Goal: Obtain resource: Download file/media

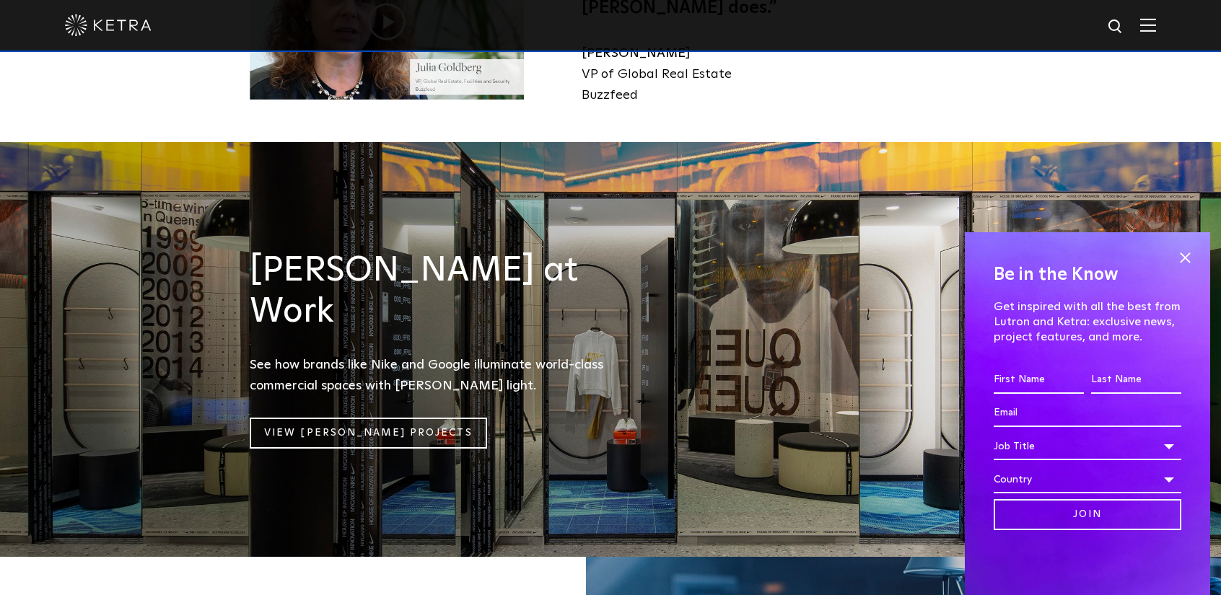
scroll to position [1660, 0]
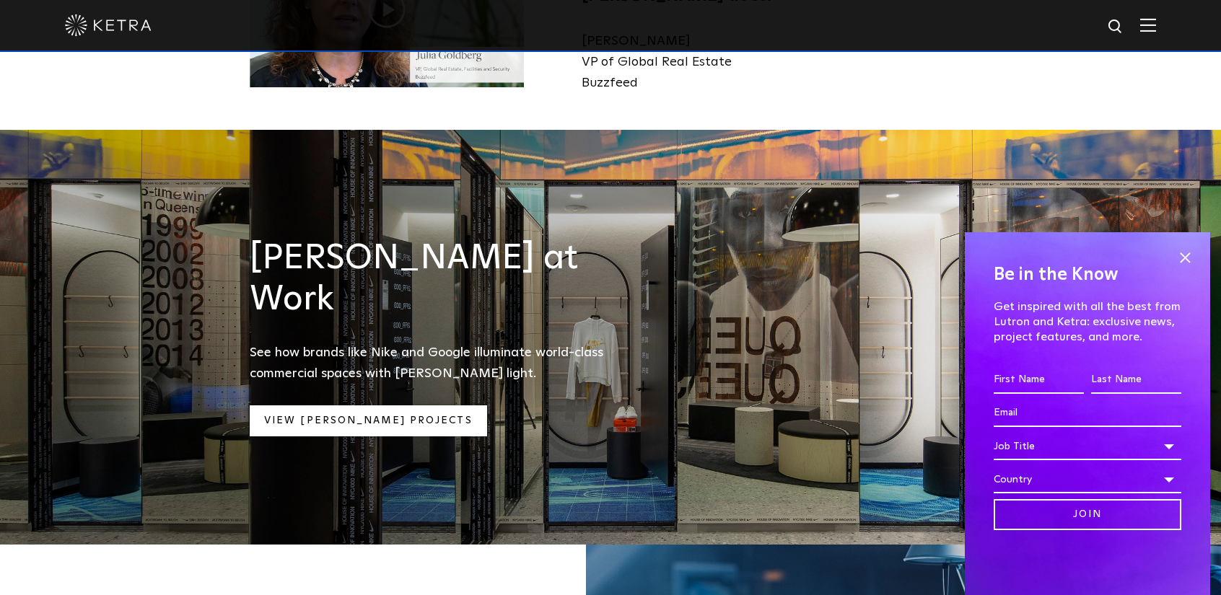
click at [351, 406] on link "View Ketra Projects" at bounding box center [368, 421] width 237 height 31
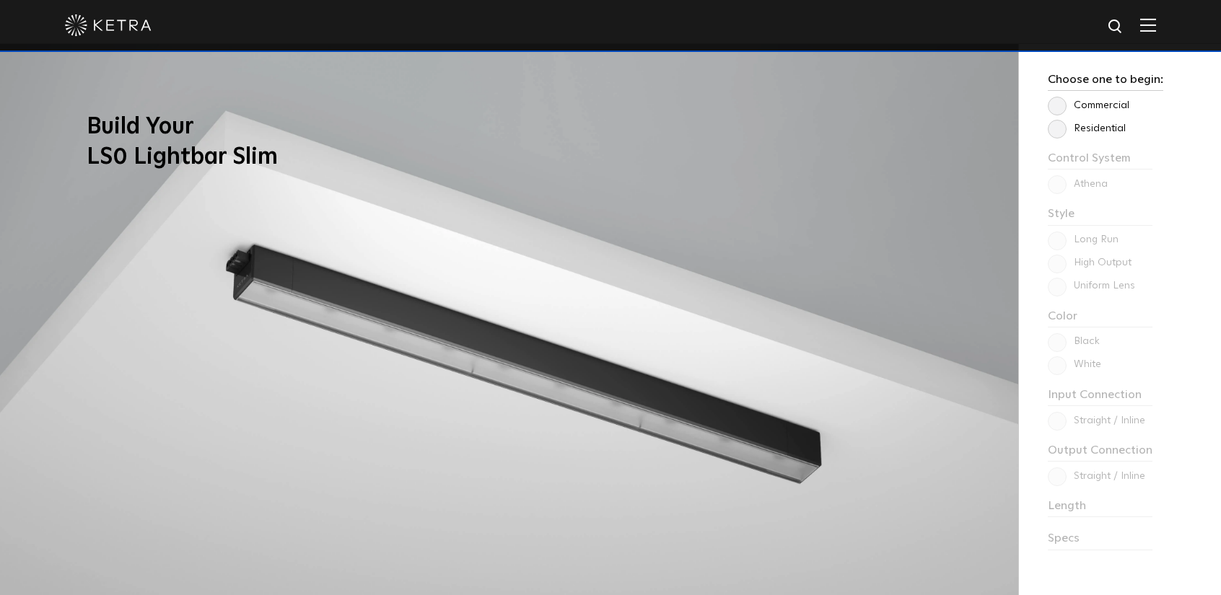
scroll to position [1155, 0]
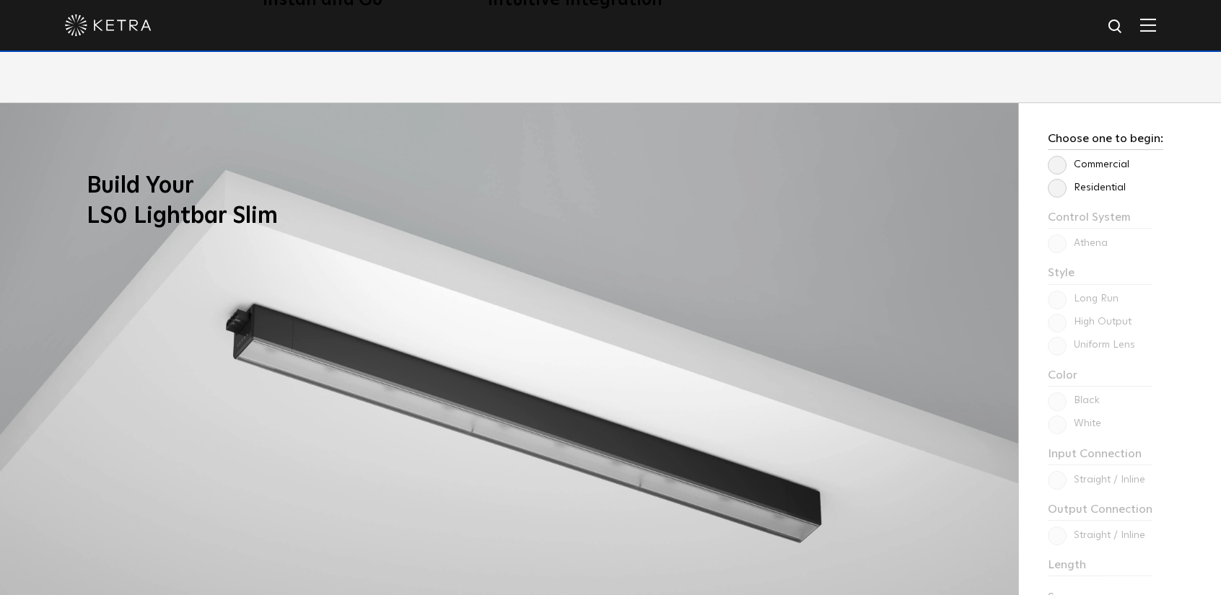
click at [1053, 160] on label "Commercial" at bounding box center [1089, 165] width 82 height 12
click at [0, 0] on input "Commercial" at bounding box center [0, 0] width 0 height 0
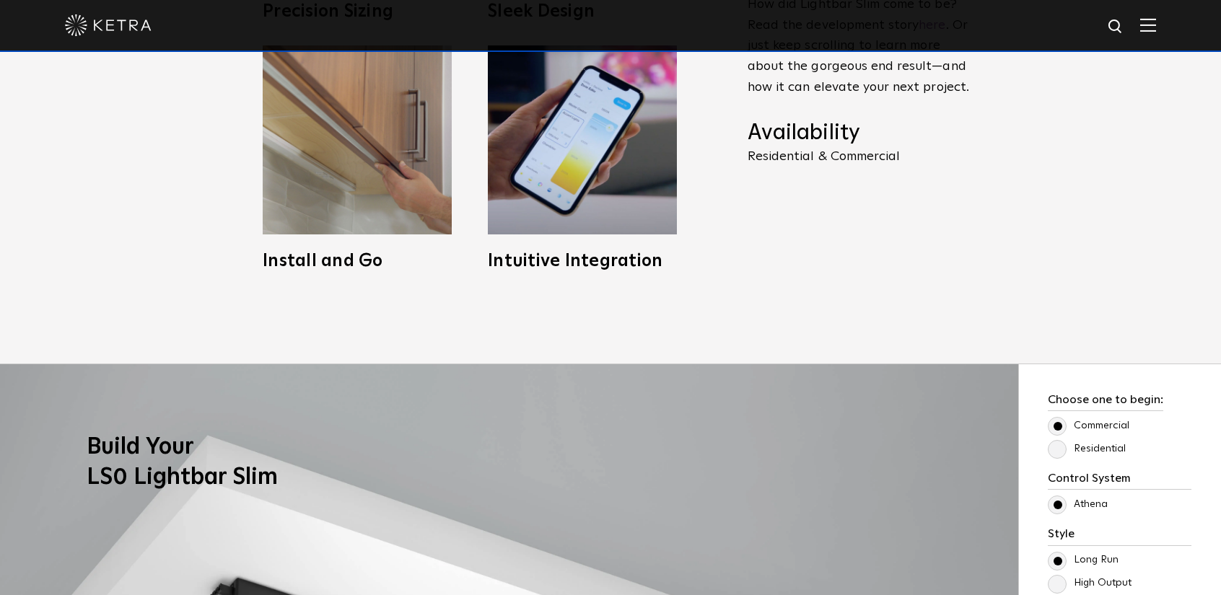
scroll to position [794, 0]
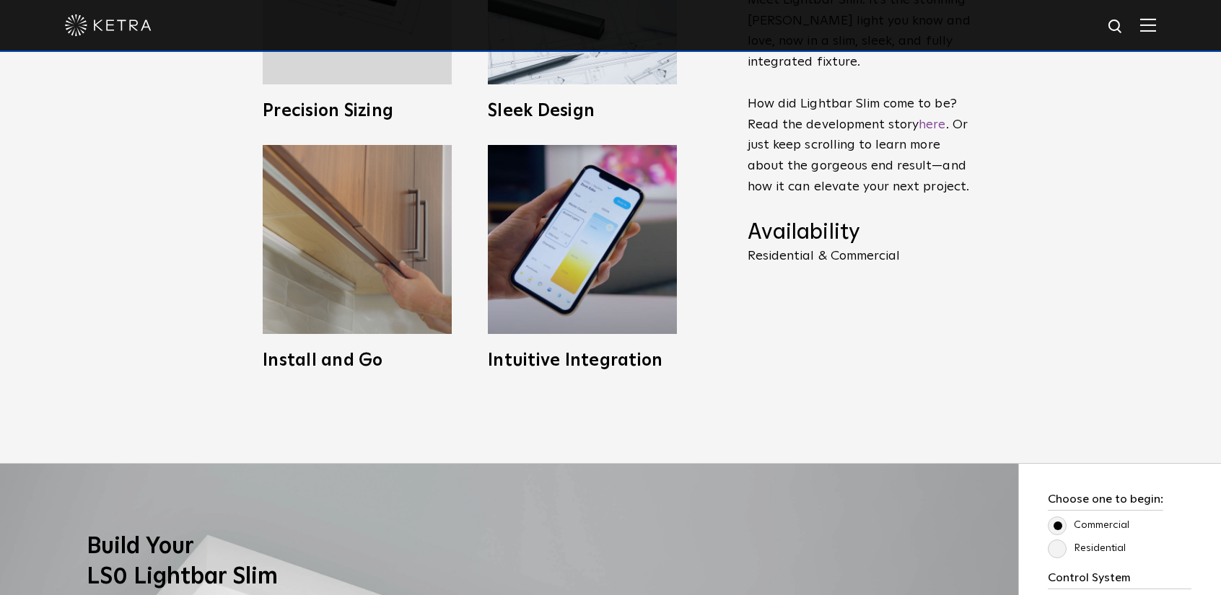
click at [1155, 25] on img at bounding box center [1148, 25] width 16 height 14
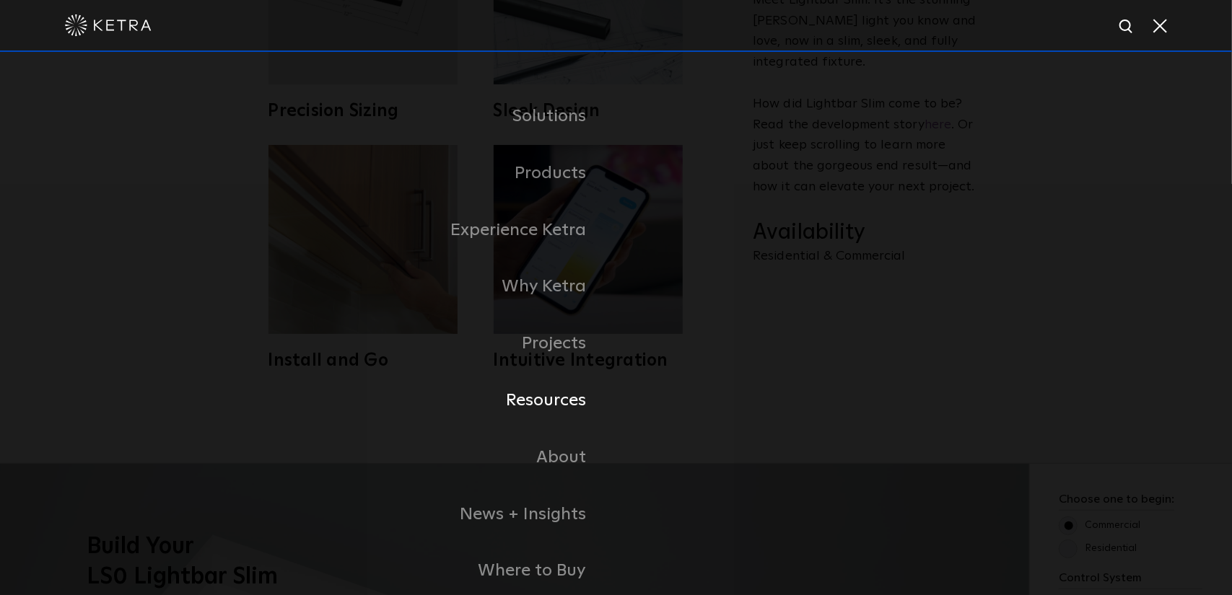
click at [565, 411] on link "Resources" at bounding box center [436, 400] width 361 height 57
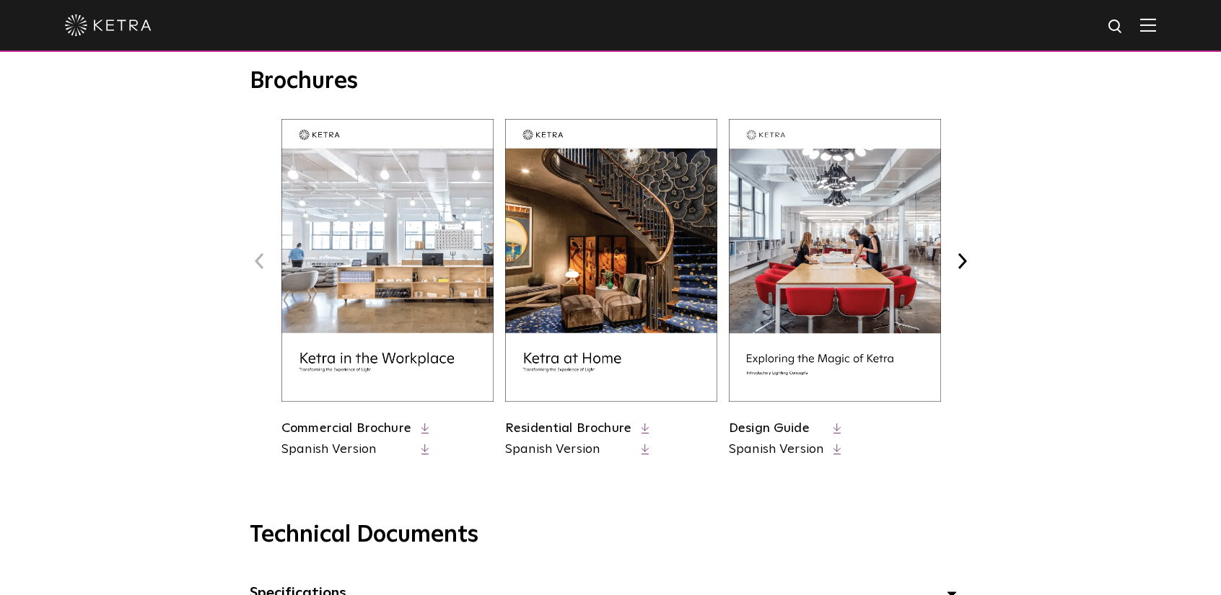
scroll to position [577, 0]
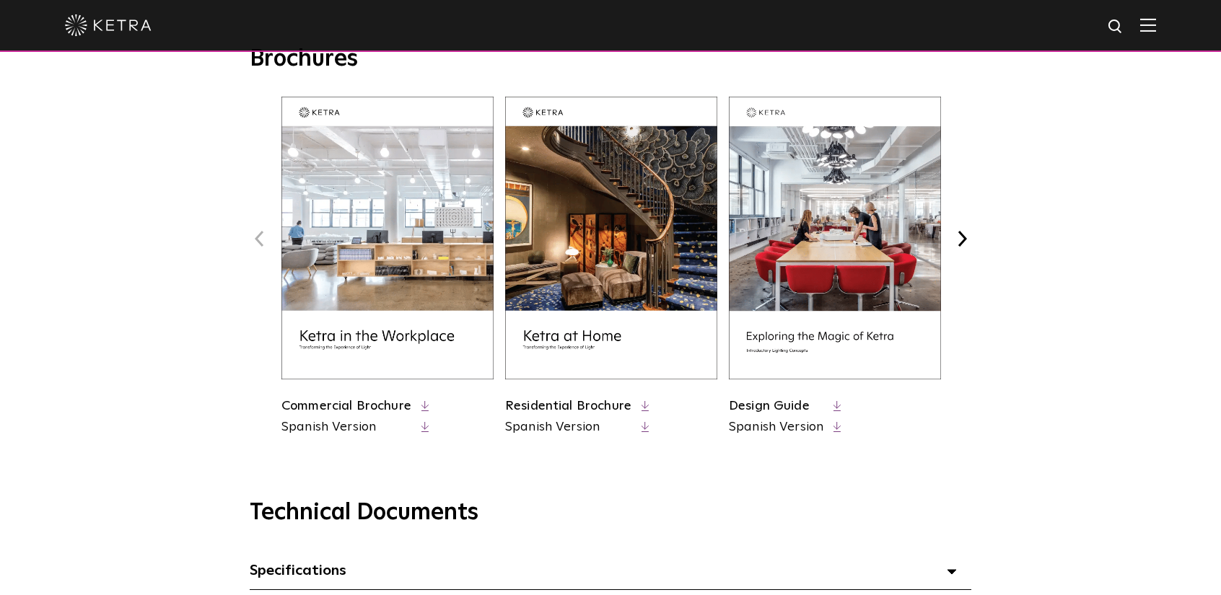
click at [425, 407] on icon at bounding box center [426, 406] width 8 height 11
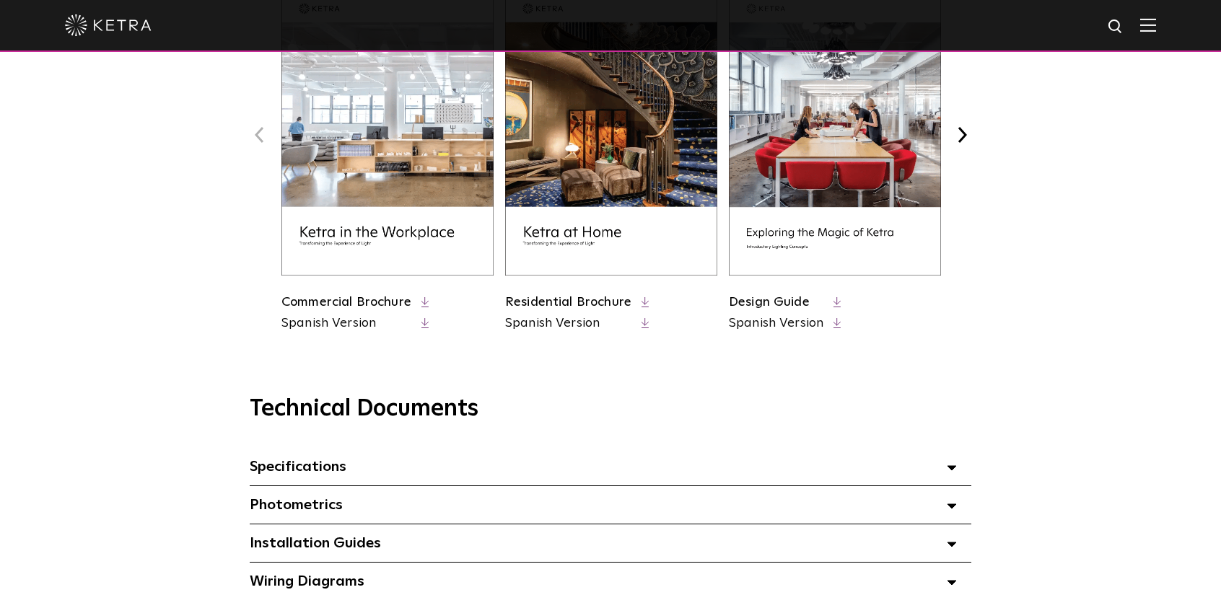
scroll to position [794, 0]
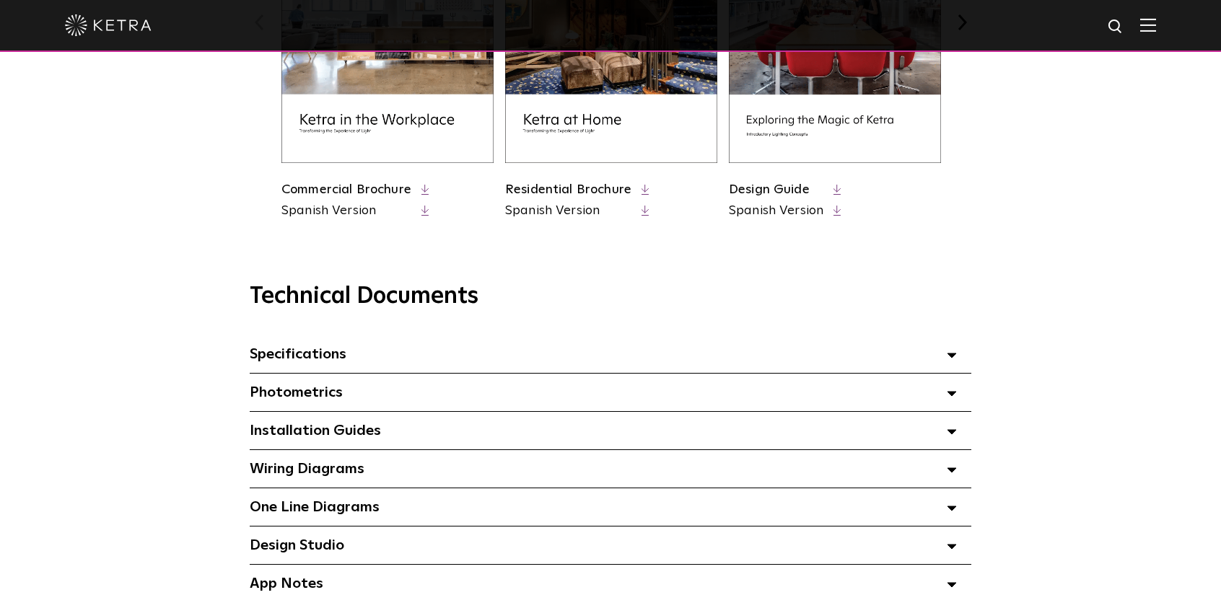
click at [953, 356] on span at bounding box center [952, 354] width 10 height 19
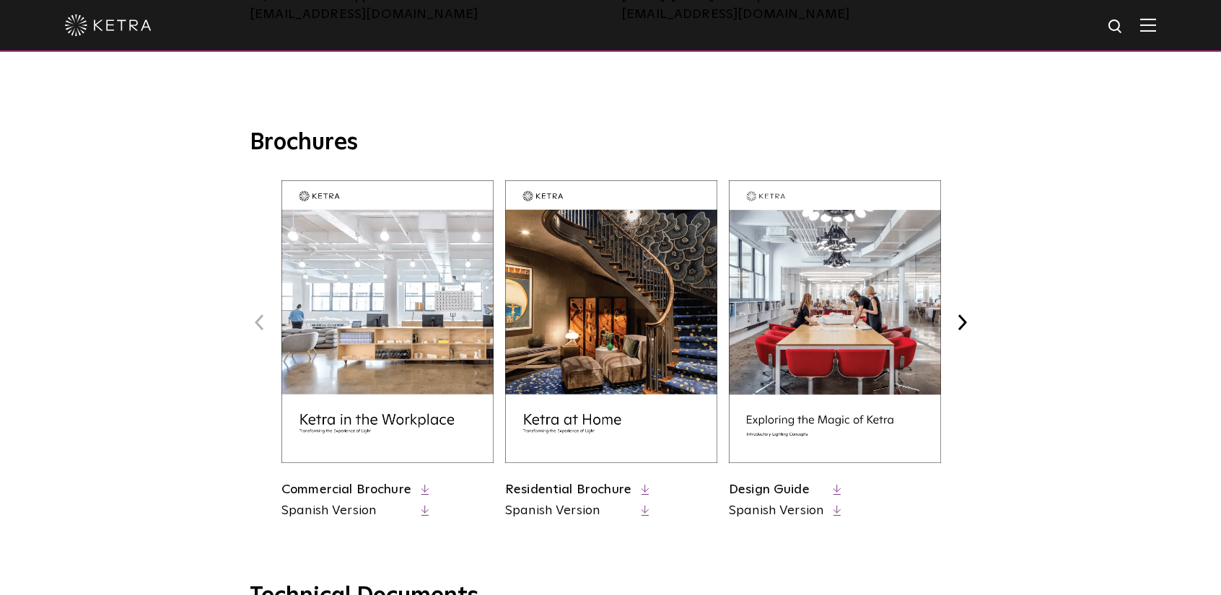
scroll to position [577, 0]
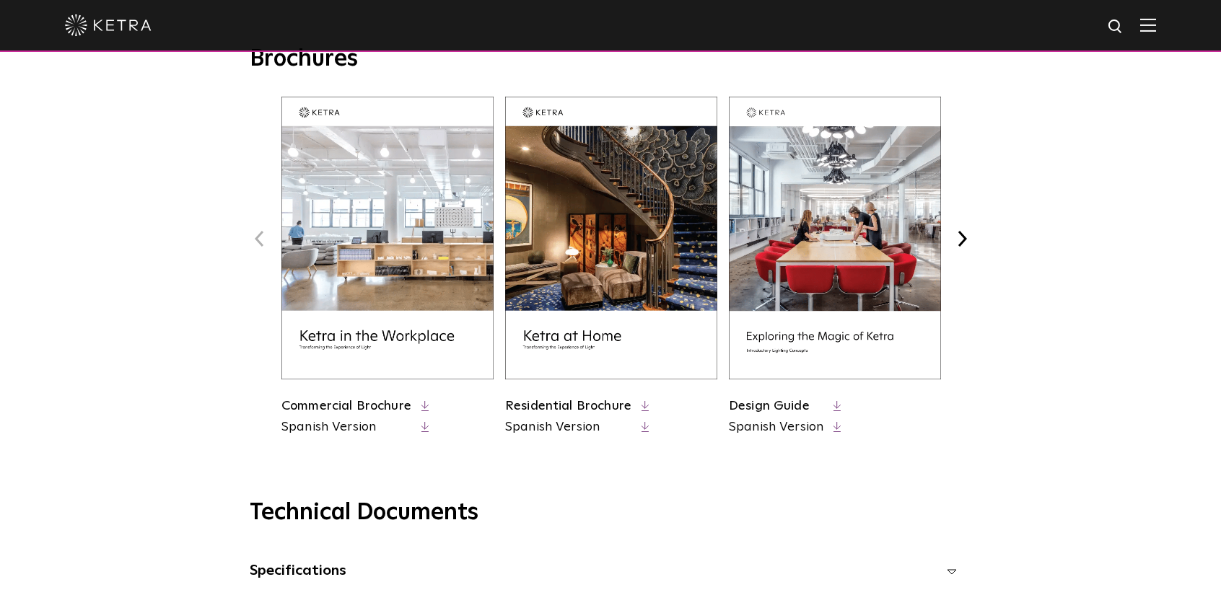
click at [798, 406] on link "Design Guide" at bounding box center [769, 406] width 81 height 13
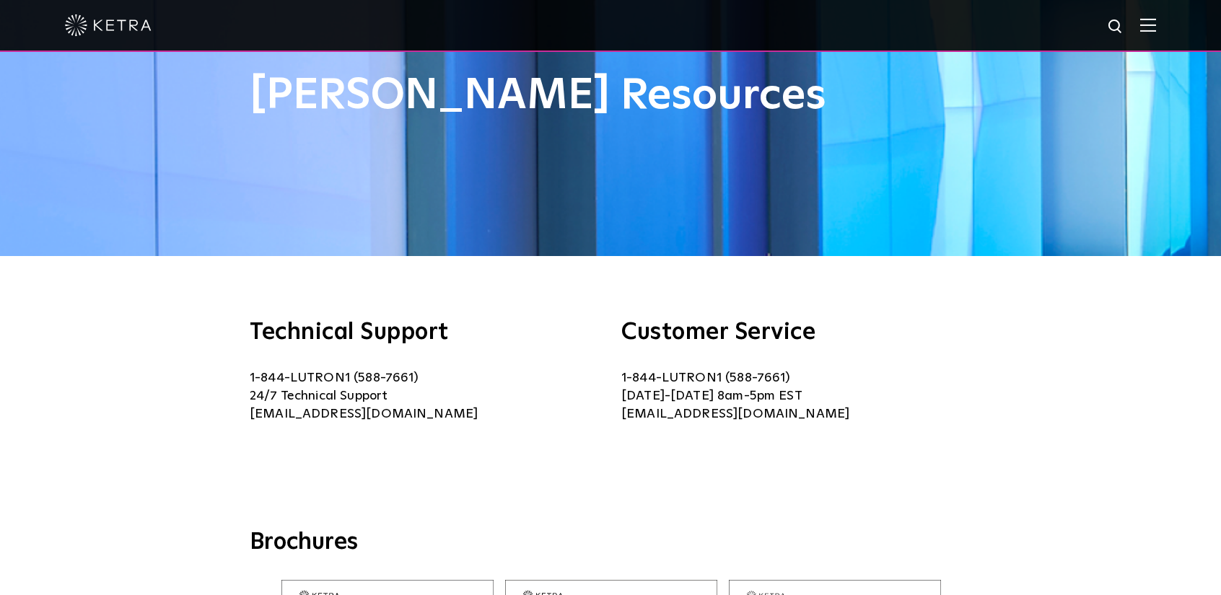
scroll to position [0, 0]
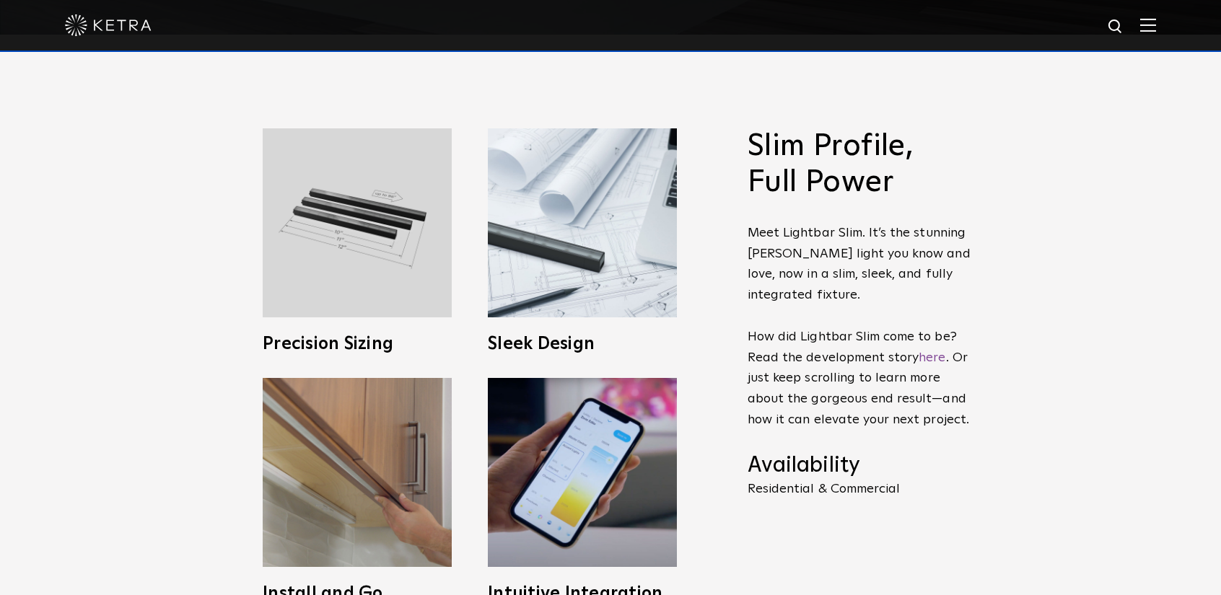
scroll to position [432, 0]
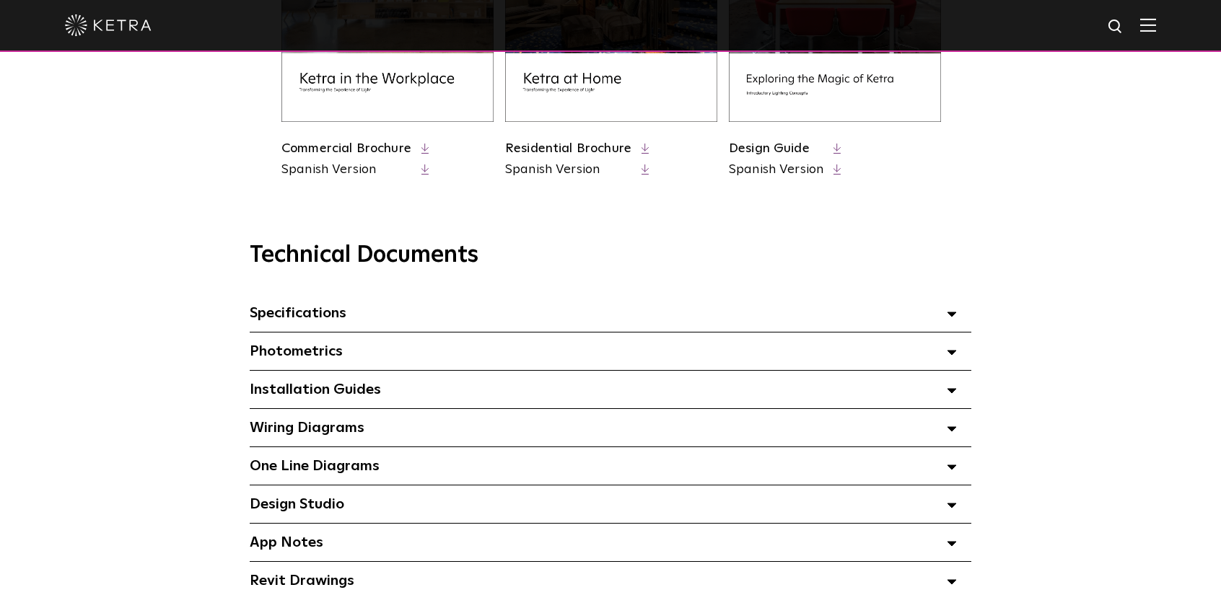
scroll to position [938, 0]
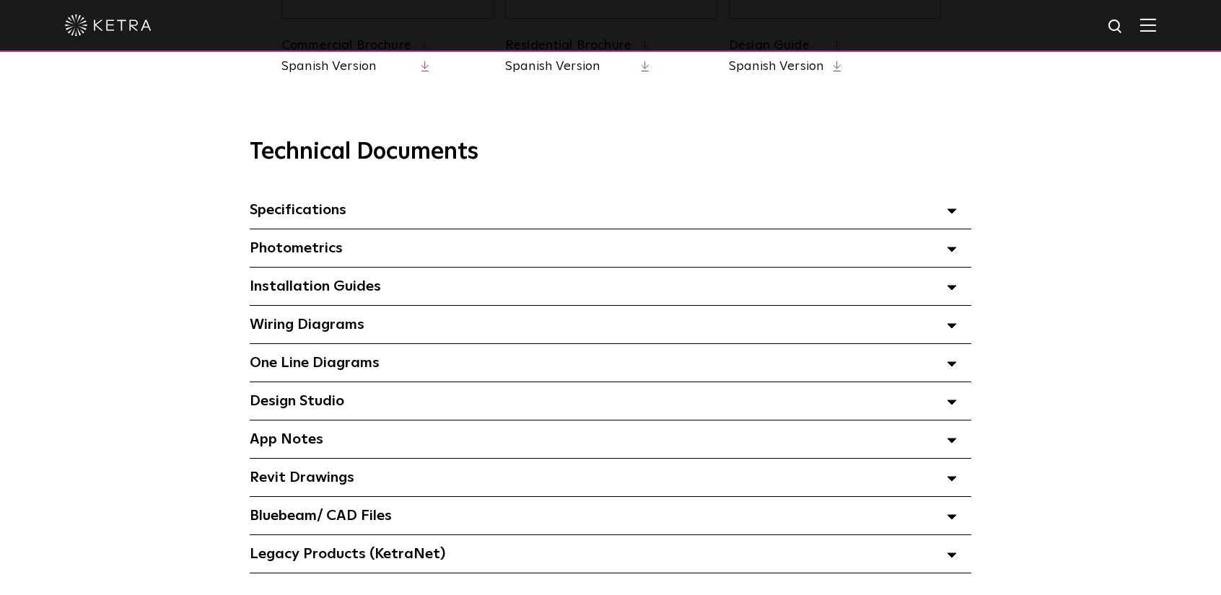
click at [950, 214] on icon at bounding box center [952, 211] width 10 height 5
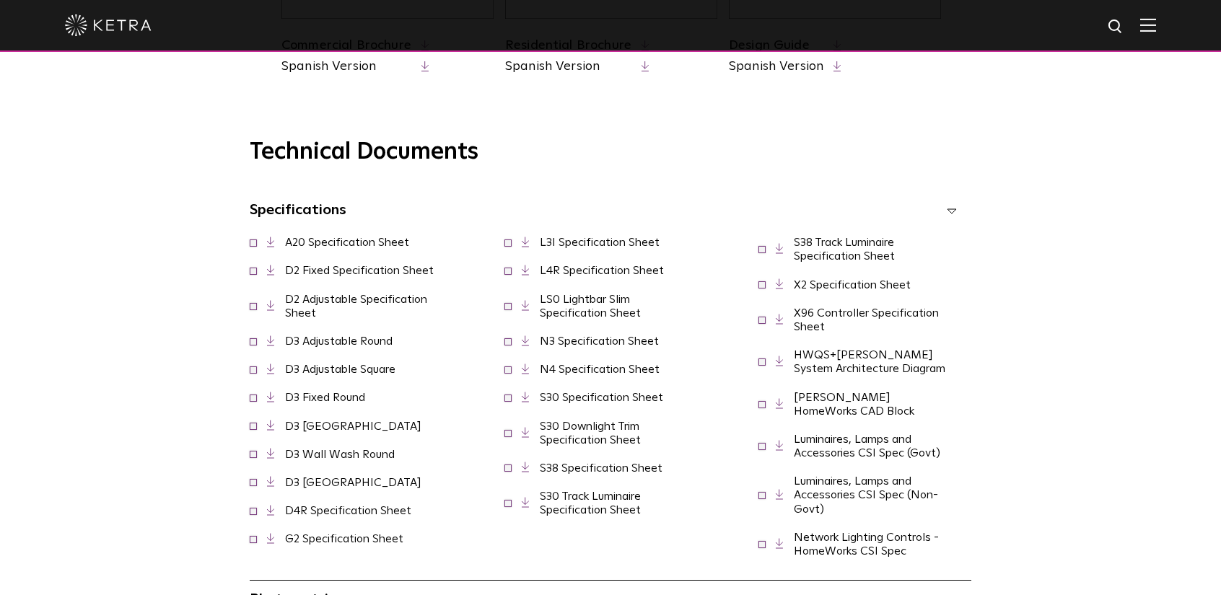
click at [567, 319] on link "LS0 Lightbar Slim Specification Sheet" at bounding box center [590, 306] width 101 height 25
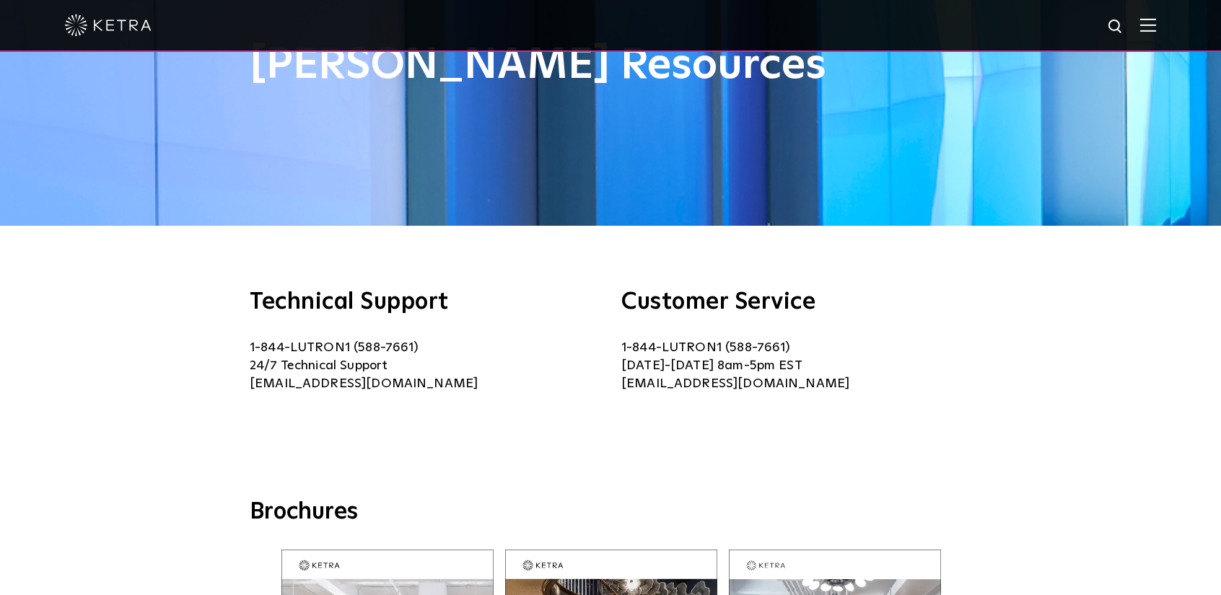
scroll to position [0, 0]
